Goal: Check status: Check status

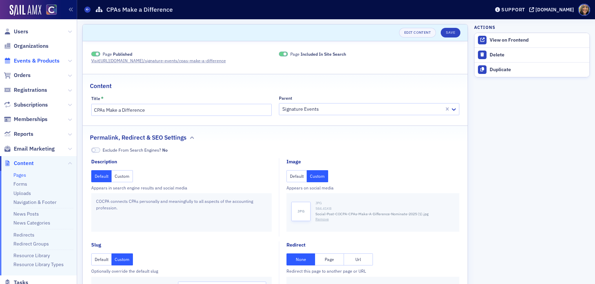
click at [36, 63] on span "Events & Products" at bounding box center [37, 61] width 46 height 8
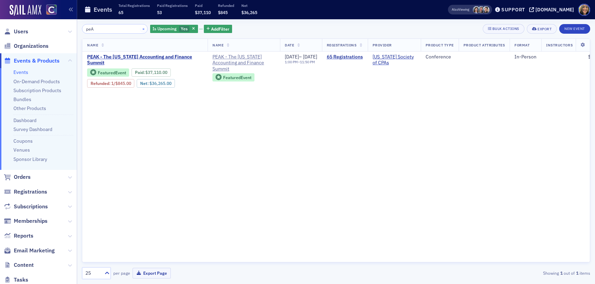
type input "peA"
click at [140, 28] on button "×" at bounding box center [143, 28] width 6 height 6
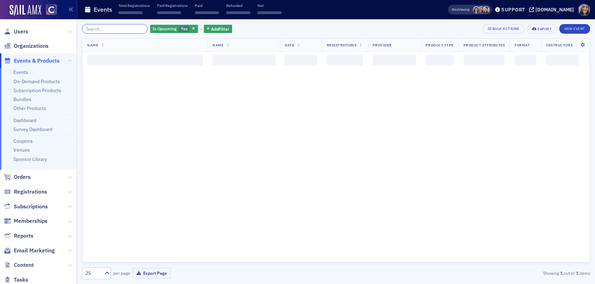
click at [120, 29] on input "search" at bounding box center [115, 29] width 66 height 10
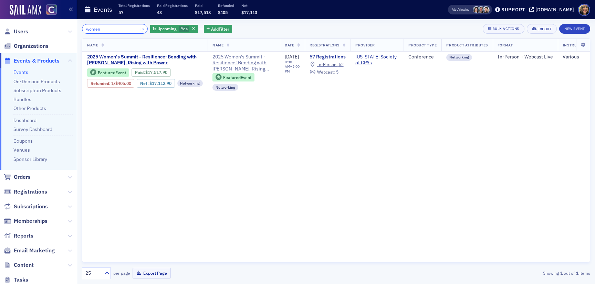
type input "women"
click at [140, 28] on button "×" at bounding box center [143, 28] width 6 height 6
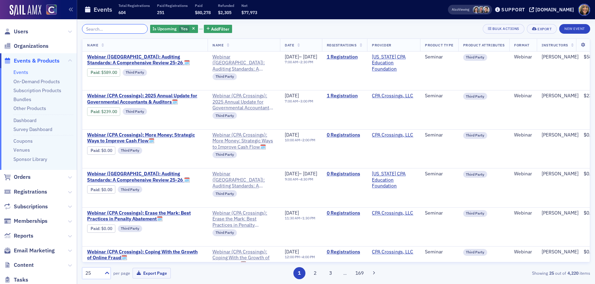
click at [96, 30] on input "search" at bounding box center [115, 29] width 66 height 10
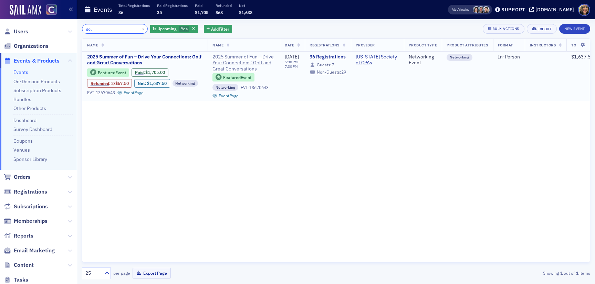
type input "gol"
click at [333, 56] on link "36 Registrations" at bounding box center [328, 57] width 36 height 6
